Goal: Find specific page/section: Find specific page/section

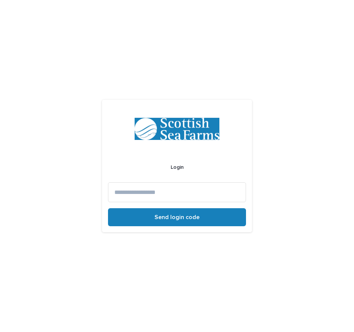
click at [136, 192] on input at bounding box center [177, 192] width 138 height 20
type input "*"
type input "**********"
click at [108, 208] on button "Send login code" at bounding box center [177, 217] width 138 height 18
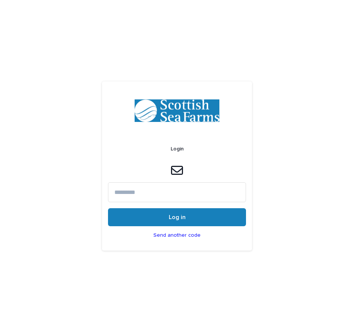
click at [190, 191] on input at bounding box center [177, 192] width 138 height 20
paste input "******"
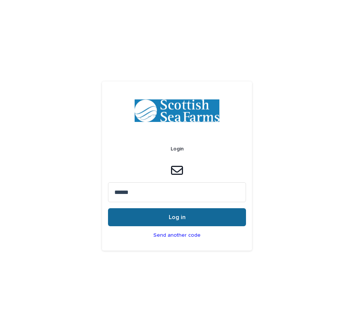
type input "******"
click at [180, 213] on button "Log in" at bounding box center [177, 217] width 138 height 18
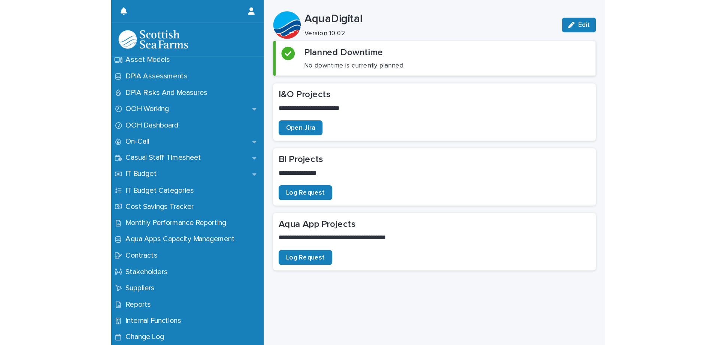
scroll to position [70, 0]
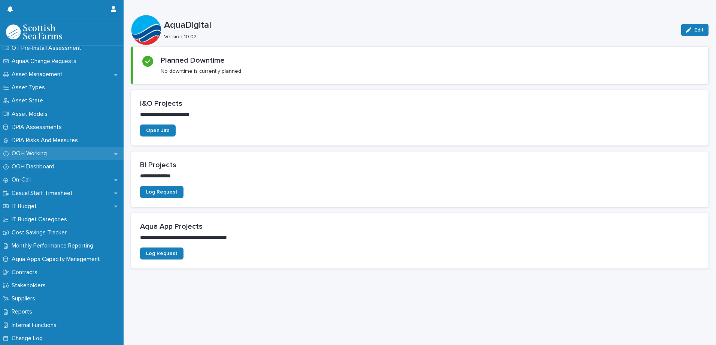
click at [58, 153] on div "OOH Working" at bounding box center [62, 153] width 124 height 13
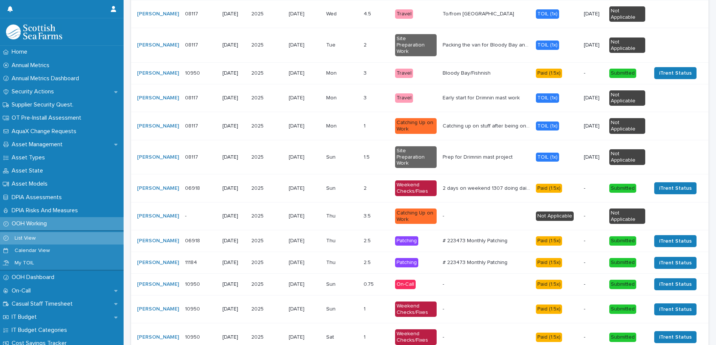
scroll to position [903, 0]
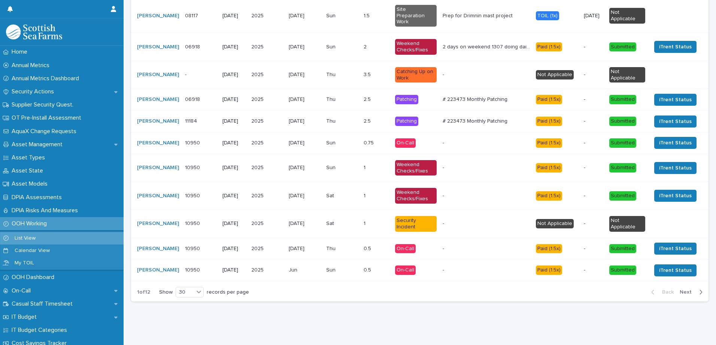
click at [353, 289] on div "button" at bounding box center [700, 292] width 6 height 7
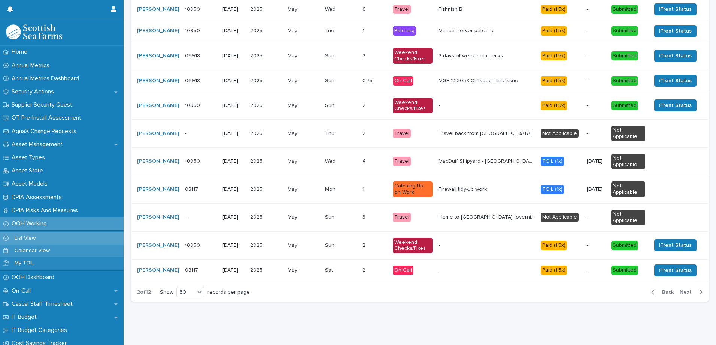
click at [20, 250] on p "Calendar View" at bounding box center [32, 250] width 47 height 6
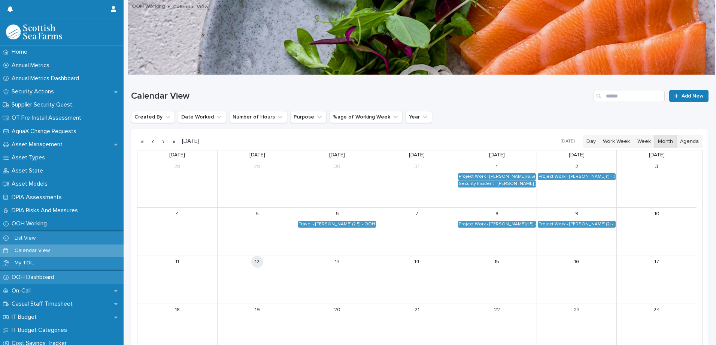
click at [27, 278] on p "OOH Dashboard" at bounding box center [35, 277] width 52 height 7
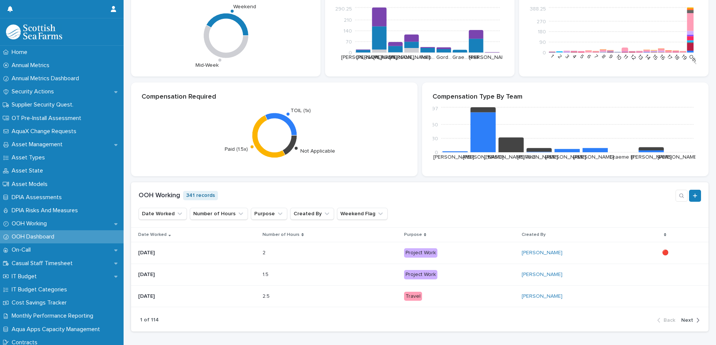
scroll to position [257, 0]
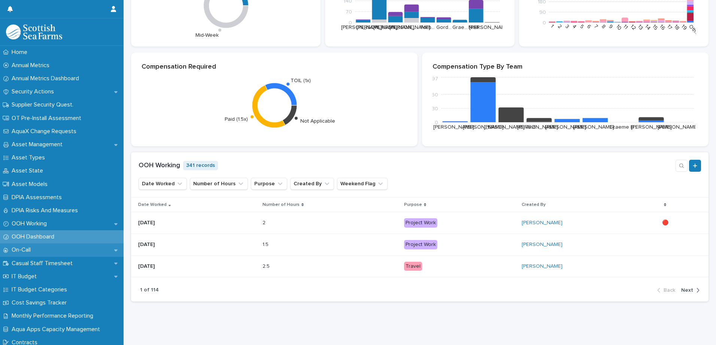
click at [26, 248] on p "On-Call" at bounding box center [23, 249] width 28 height 7
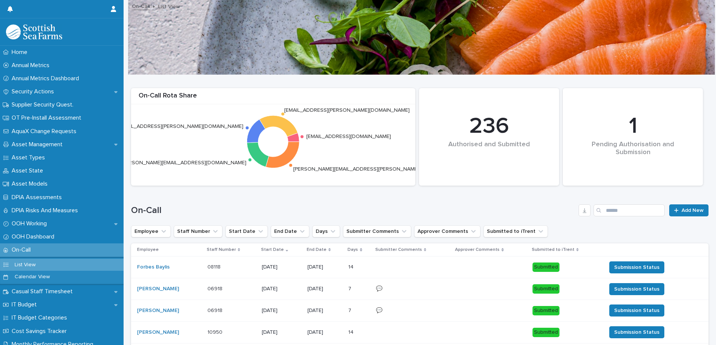
scroll to position [164, 0]
